Goal: Task Accomplishment & Management: Complete application form

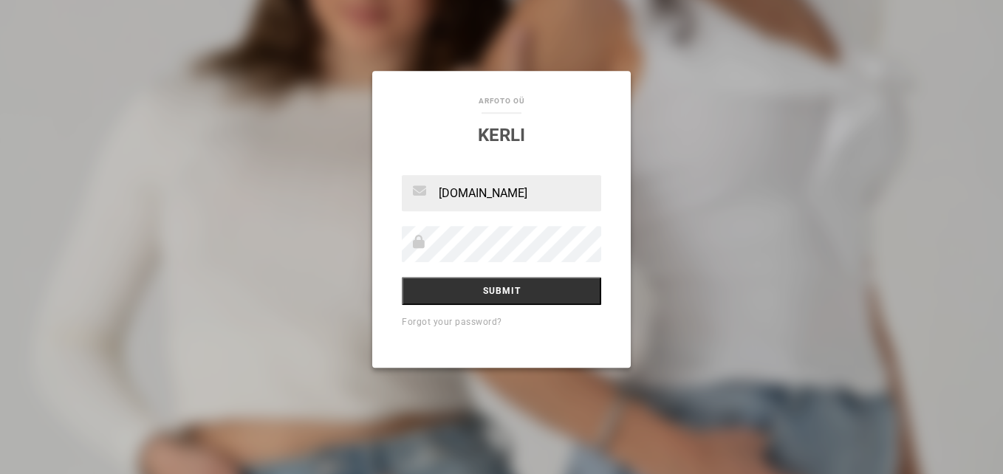
click at [699, 256] on div "aRfoto OÜ Kerli kerli.ve Submit Forgot your password?" at bounding box center [501, 237] width 1003 height 474
click at [484, 192] on input "kerli.ve" at bounding box center [501, 193] width 199 height 36
click at [567, 185] on input "[DOMAIN_NAME]" at bounding box center [501, 193] width 199 height 36
click at [570, 202] on input "[DOMAIN_NAME]" at bounding box center [501, 193] width 199 height 36
type input "[EMAIL_ADDRESS][DOMAIN_NAME]"
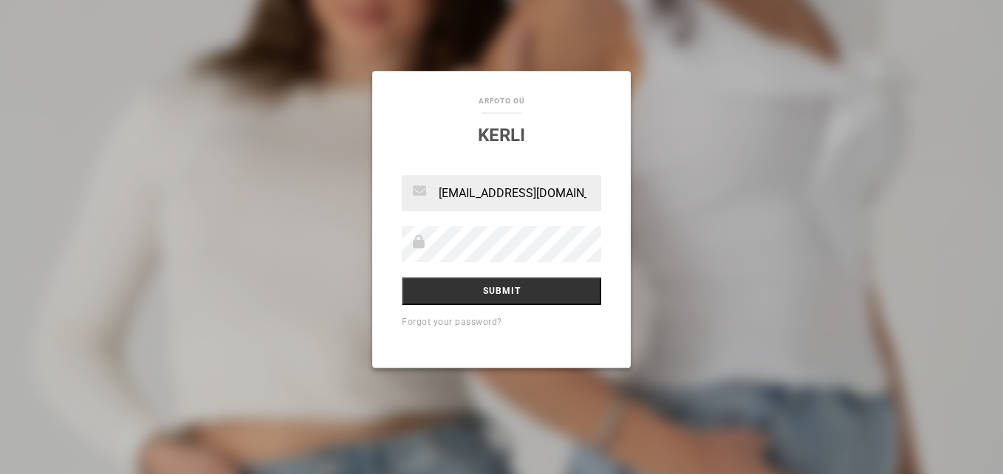
click at [402, 277] on input "Submit" at bounding box center [501, 291] width 199 height 28
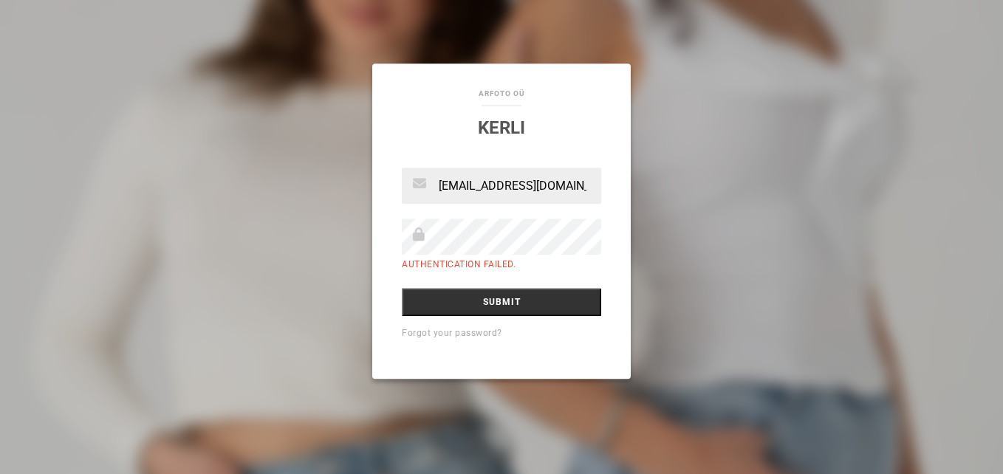
click at [736, 259] on div "aRfoto OÜ Kerli kerli.vessin@mail.ee Authentication failed. Submit Forgot your …" at bounding box center [501, 237] width 1003 height 474
click at [484, 307] on input "Submit" at bounding box center [501, 302] width 199 height 28
click at [505, 302] on input "Submit" at bounding box center [501, 302] width 199 height 28
click at [508, 301] on input "Submit" at bounding box center [501, 302] width 199 height 28
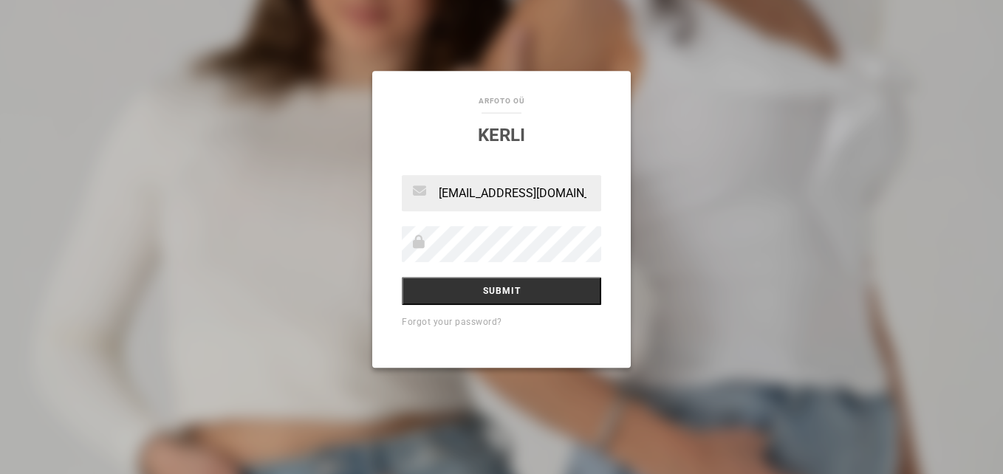
type input "[EMAIL_ADDRESS][DOMAIN_NAME]"
click at [713, 282] on div "aRfoto OÜ [GEOGRAPHIC_DATA] [EMAIL_ADDRESS][DOMAIN_NAME] Submit Forgot your pas…" at bounding box center [501, 237] width 1003 height 474
click at [516, 288] on input "Submit" at bounding box center [501, 291] width 199 height 28
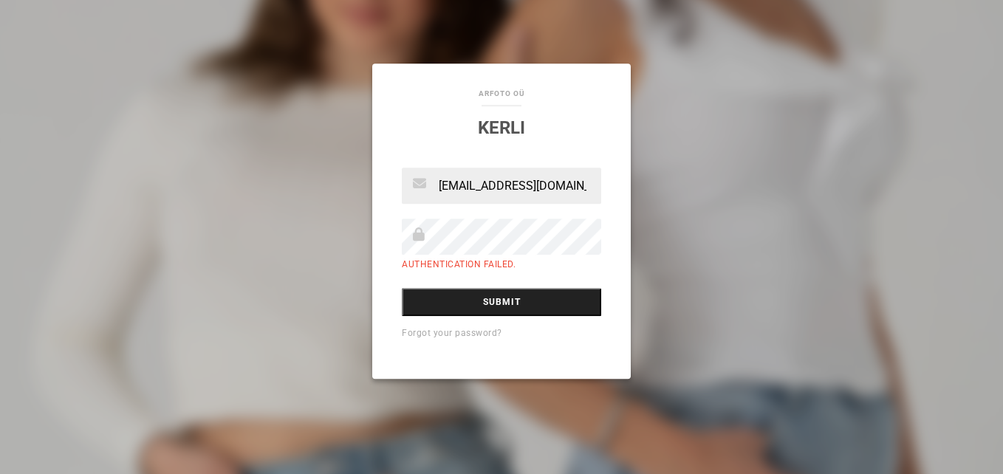
click at [506, 304] on input "Submit" at bounding box center [501, 302] width 199 height 28
